Goal: Navigation & Orientation: Go to known website

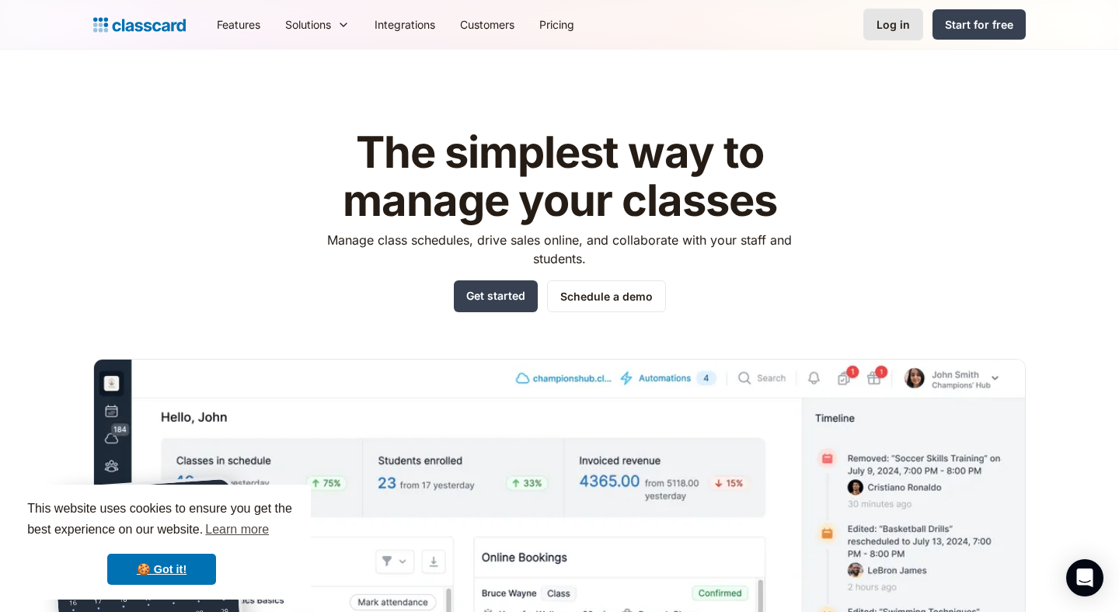
click at [904, 26] on div "Log in" at bounding box center [892, 24] width 33 height 16
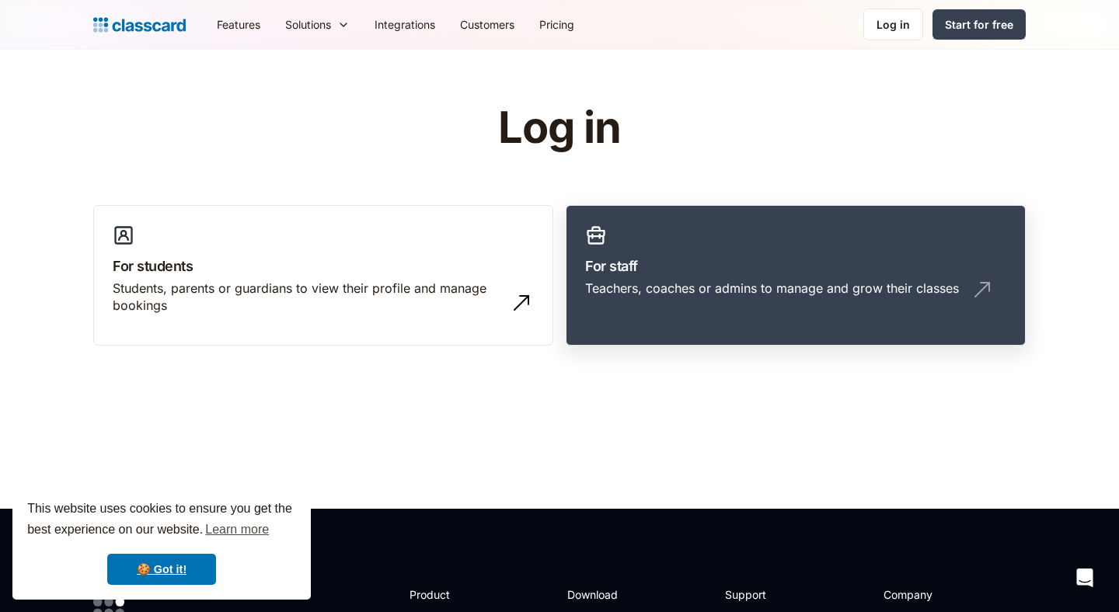
click at [652, 256] on h3 "For staff" at bounding box center [795, 266] width 421 height 21
